Goal: Task Accomplishment & Management: Manage account settings

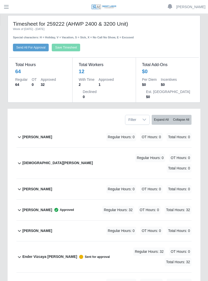
scroll to position [5, 0]
click at [44, 253] on div "Ender Vizcaya [PERSON_NAME] Sent for approval" at bounding box center [66, 257] width 88 height 19
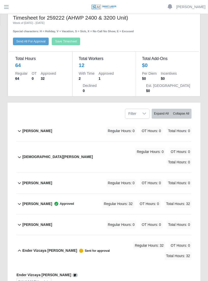
scroll to position [11, 0]
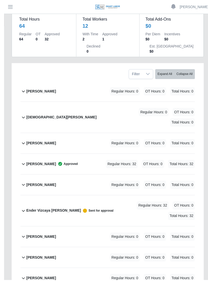
scroll to position [51, 0]
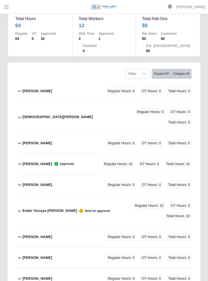
click at [46, 209] on b "Ender Vizcaya [PERSON_NAME]" at bounding box center [49, 210] width 55 height 5
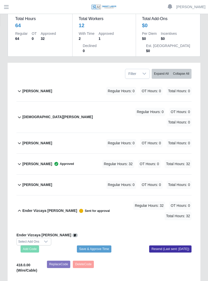
click at [101, 246] on button "Save & Approve Time" at bounding box center [94, 249] width 35 height 7
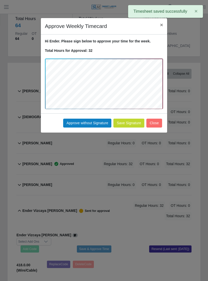
click at [93, 120] on button "Approve without Signature" at bounding box center [87, 123] width 48 height 9
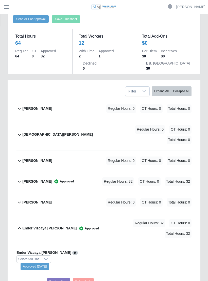
scroll to position [0, 0]
